Goal: Information Seeking & Learning: Find specific fact

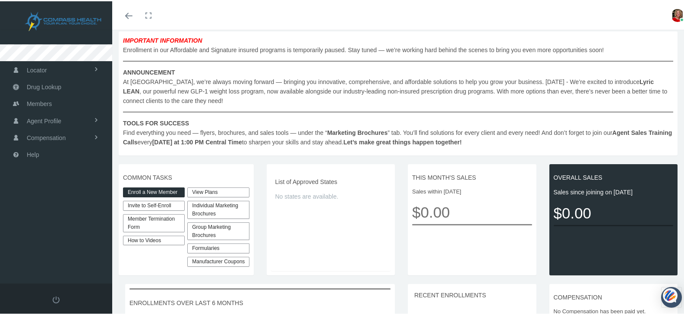
scroll to position [121, 0]
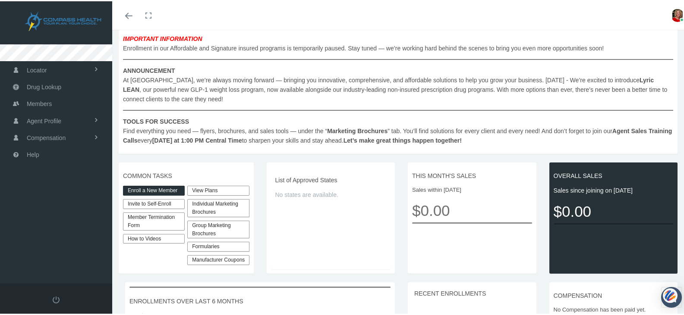
click at [152, 201] on link "Invite to Self-Enroll" at bounding box center [154, 203] width 62 height 10
type input "https://prod.pram.com/directenrollment/9725?sc=DR3rNjHeqxWCFi"
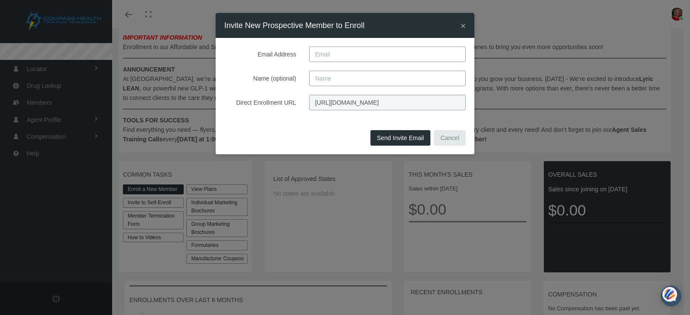
click at [321, 57] on input "Email Address" at bounding box center [387, 55] width 157 height 16
type input "Sandy"
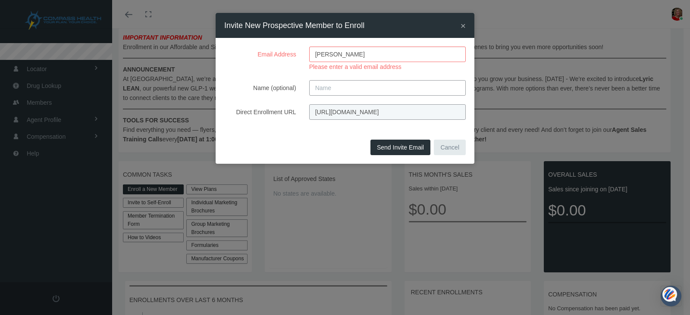
click at [463, 28] on span "×" at bounding box center [463, 26] width 5 height 10
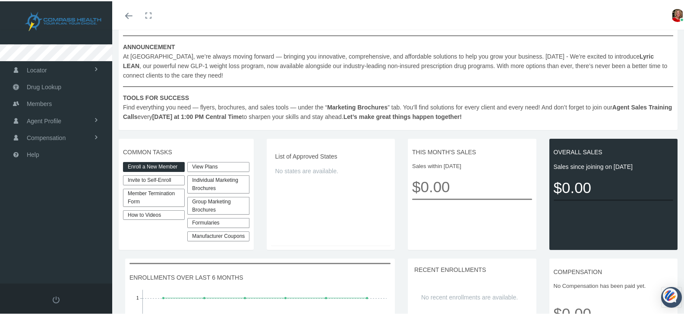
scroll to position [145, 0]
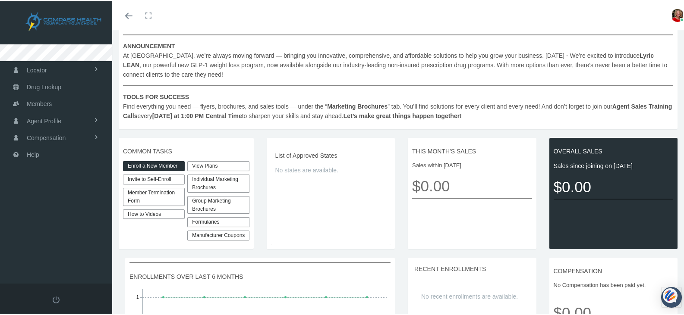
click at [144, 177] on link "Invite to Self-Enroll" at bounding box center [154, 178] width 62 height 10
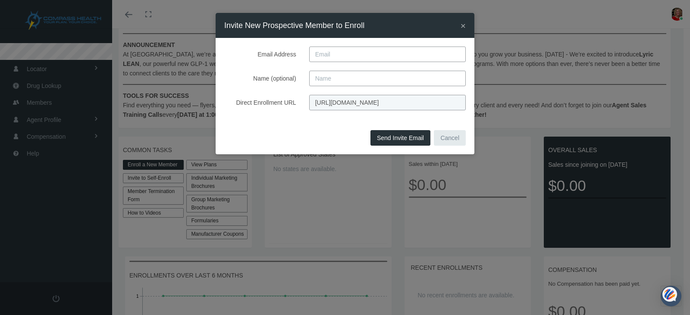
click at [331, 54] on input "Email Address" at bounding box center [387, 55] width 157 height 16
type input "sandy@hunzekerlawgroup.com"
click at [325, 79] on input "Name (optional)" at bounding box center [387, 79] width 157 height 16
type input "Sandy"
click at [404, 142] on button "Send Invite Email" at bounding box center [401, 138] width 60 height 16
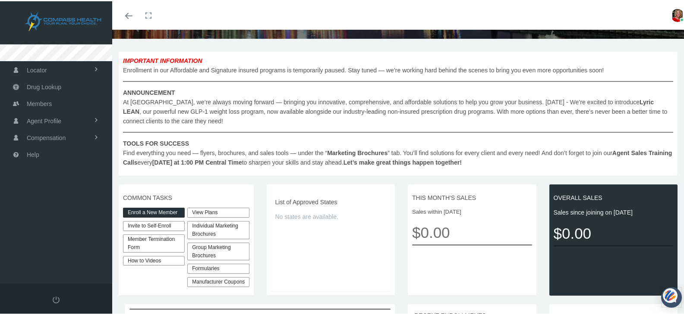
scroll to position [93, 0]
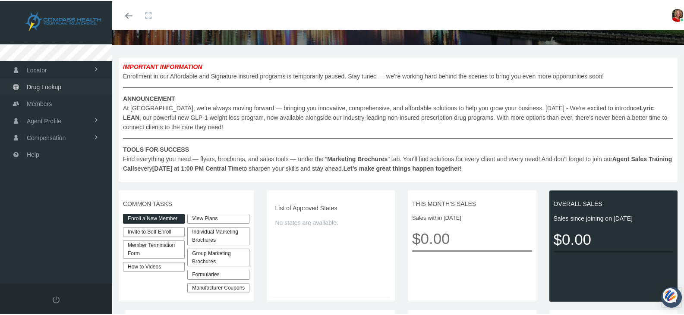
click at [47, 86] on span "Drug Lookup" at bounding box center [44, 86] width 35 height 16
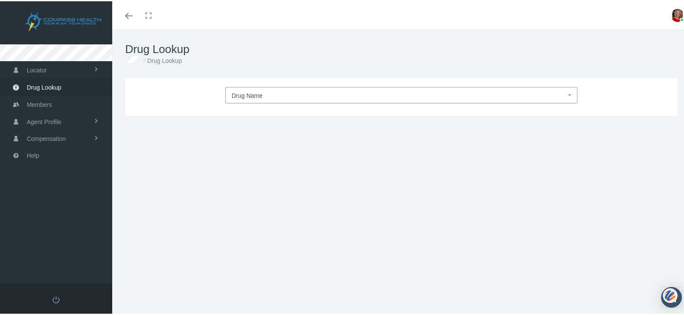
click at [47, 86] on span "Drug Lookup" at bounding box center [44, 86] width 35 height 16
click at [249, 96] on span "Drug Name" at bounding box center [247, 94] width 31 height 7
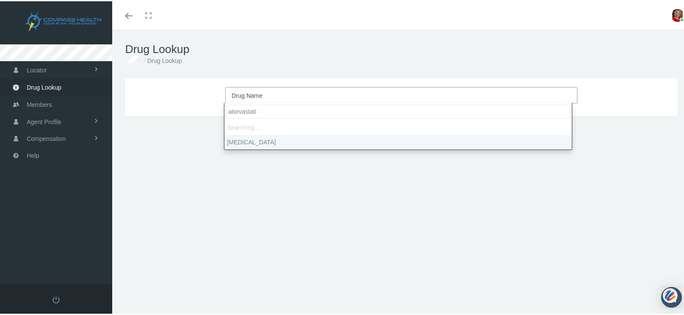
type input "atorvastatin"
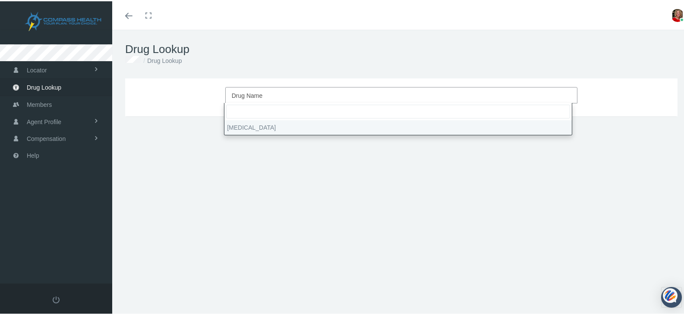
select select "Atorvastatin Calcium"
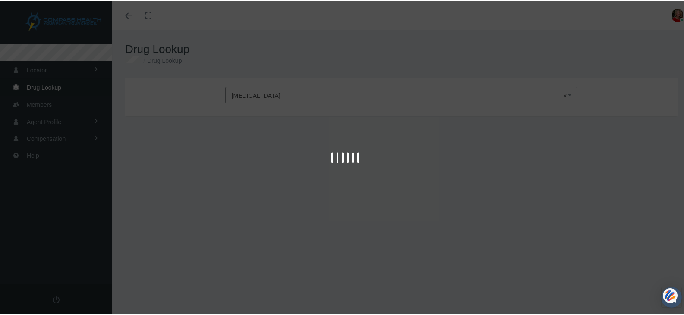
type input "30"
select select "Tablet"
select select "10 MG"
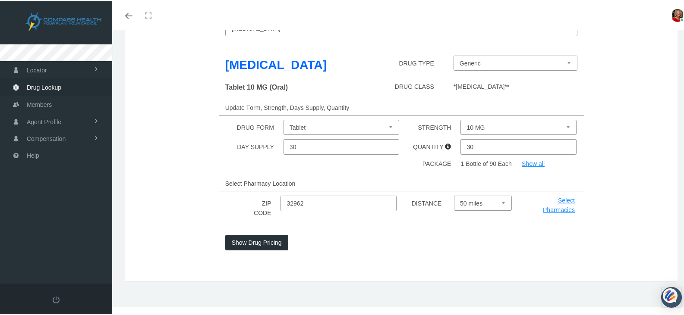
scroll to position [68, 0]
click at [309, 205] on input "32962" at bounding box center [338, 202] width 116 height 16
type input "3"
type input "33477"
click at [252, 244] on button "Show Drug Pricing" at bounding box center [256, 241] width 63 height 16
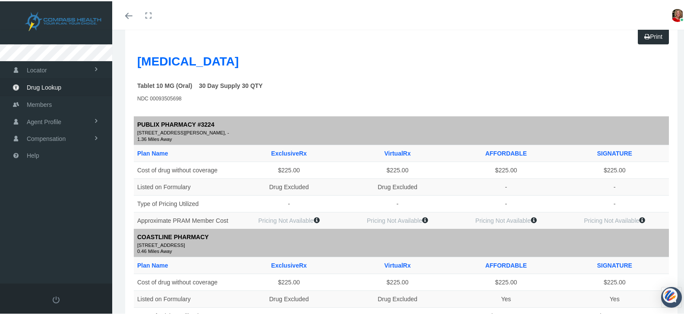
click at [127, 18] on link "Toggle menubar" at bounding box center [129, 14] width 20 height 28
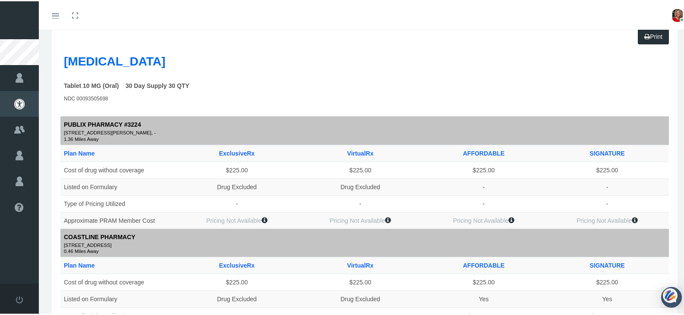
click at [99, 82] on label "Tablet 10 MG (Oral) 30 Day Supply 30 QTY" at bounding box center [127, 84] width 126 height 9
click at [52, 17] on icon "Toggle menubar" at bounding box center [55, 14] width 7 height 5
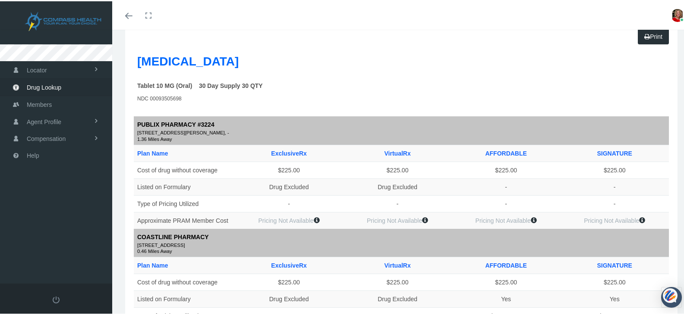
click at [57, 85] on span "Drug Lookup" at bounding box center [44, 86] width 35 height 16
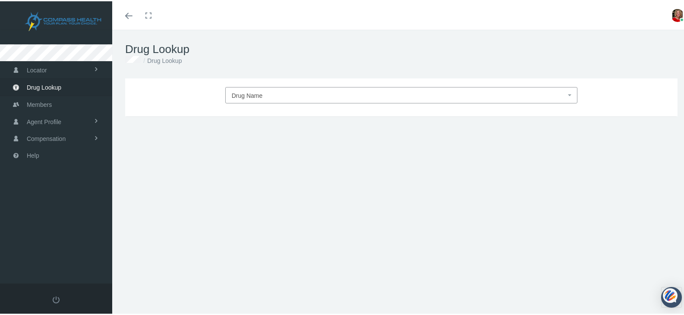
click at [254, 96] on span "Drug Name" at bounding box center [247, 94] width 31 height 7
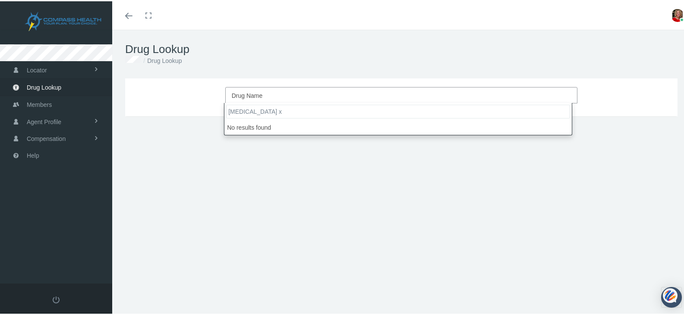
type input "[MEDICAL_DATA] xl"
click at [271, 110] on input "[MEDICAL_DATA] xl" at bounding box center [398, 111] width 344 height 14
